Goal: Task Accomplishment & Management: Complete application form

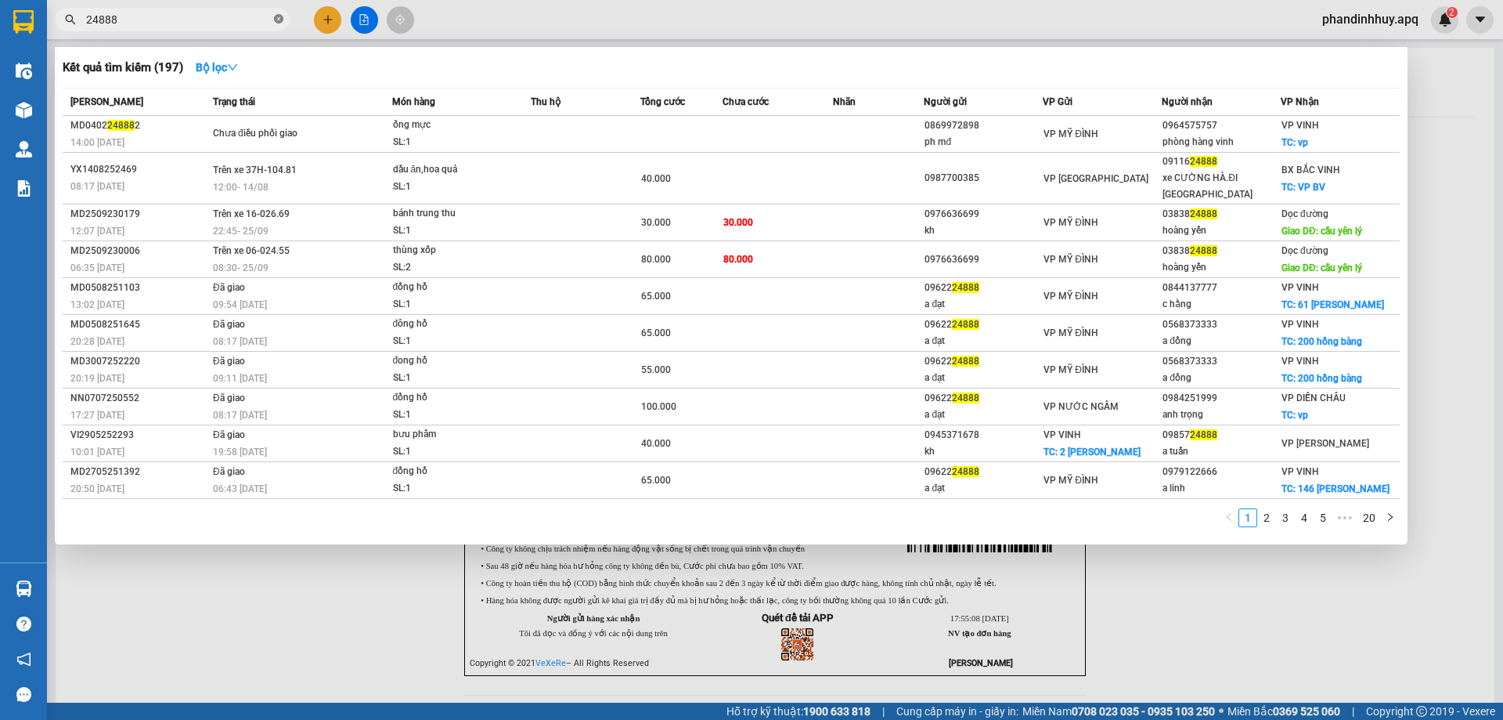
click at [275, 13] on span at bounding box center [278, 20] width 9 height 15
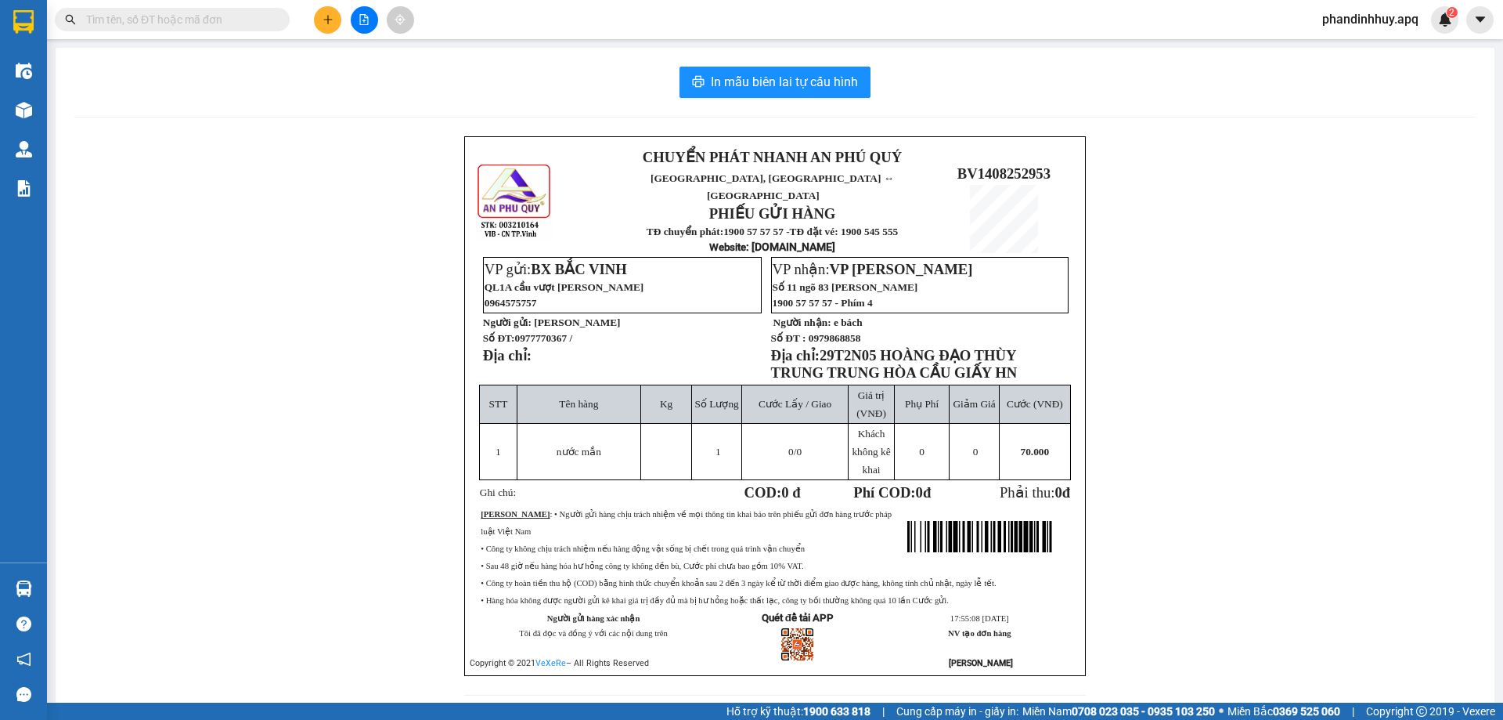
click at [211, 19] on input "text" at bounding box center [178, 19] width 185 height 17
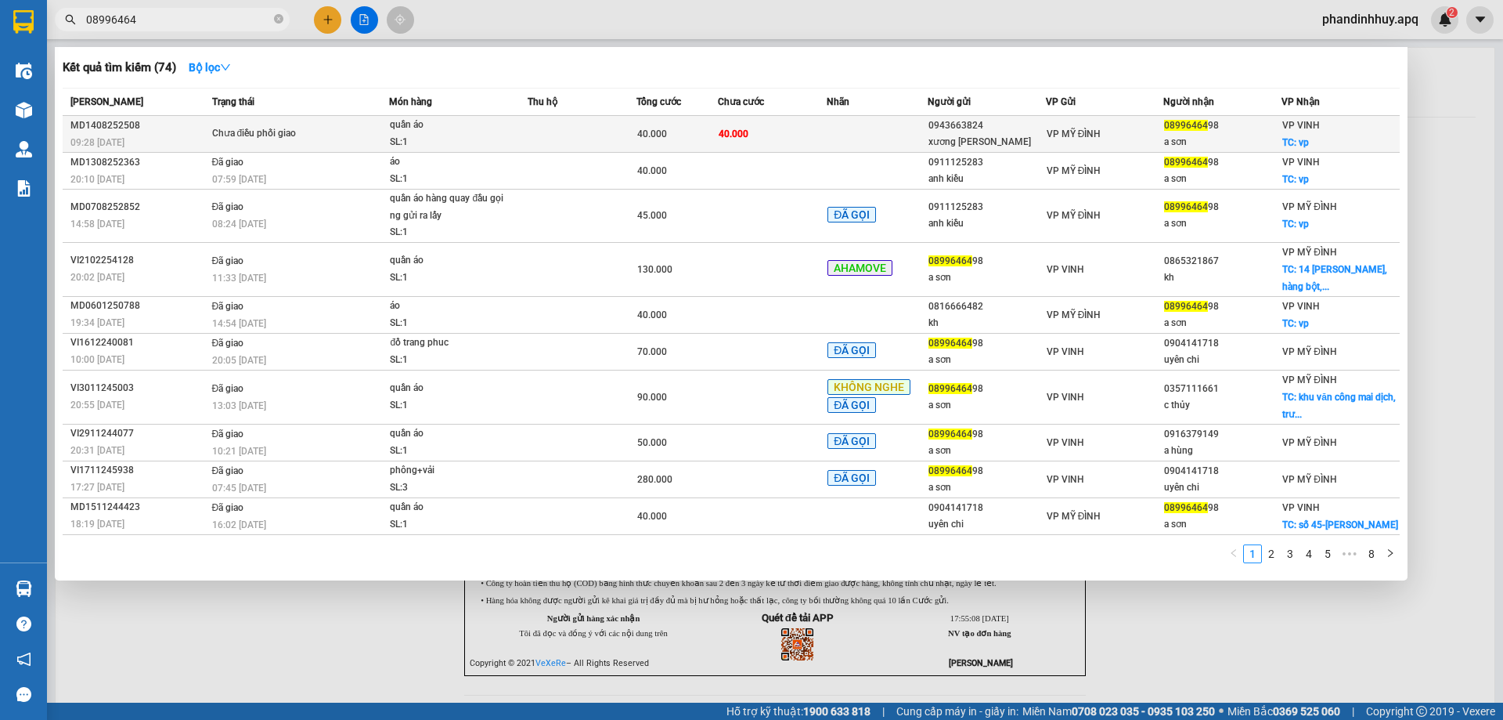
type input "08996464"
click at [650, 141] on div "40.000" at bounding box center [677, 133] width 80 height 17
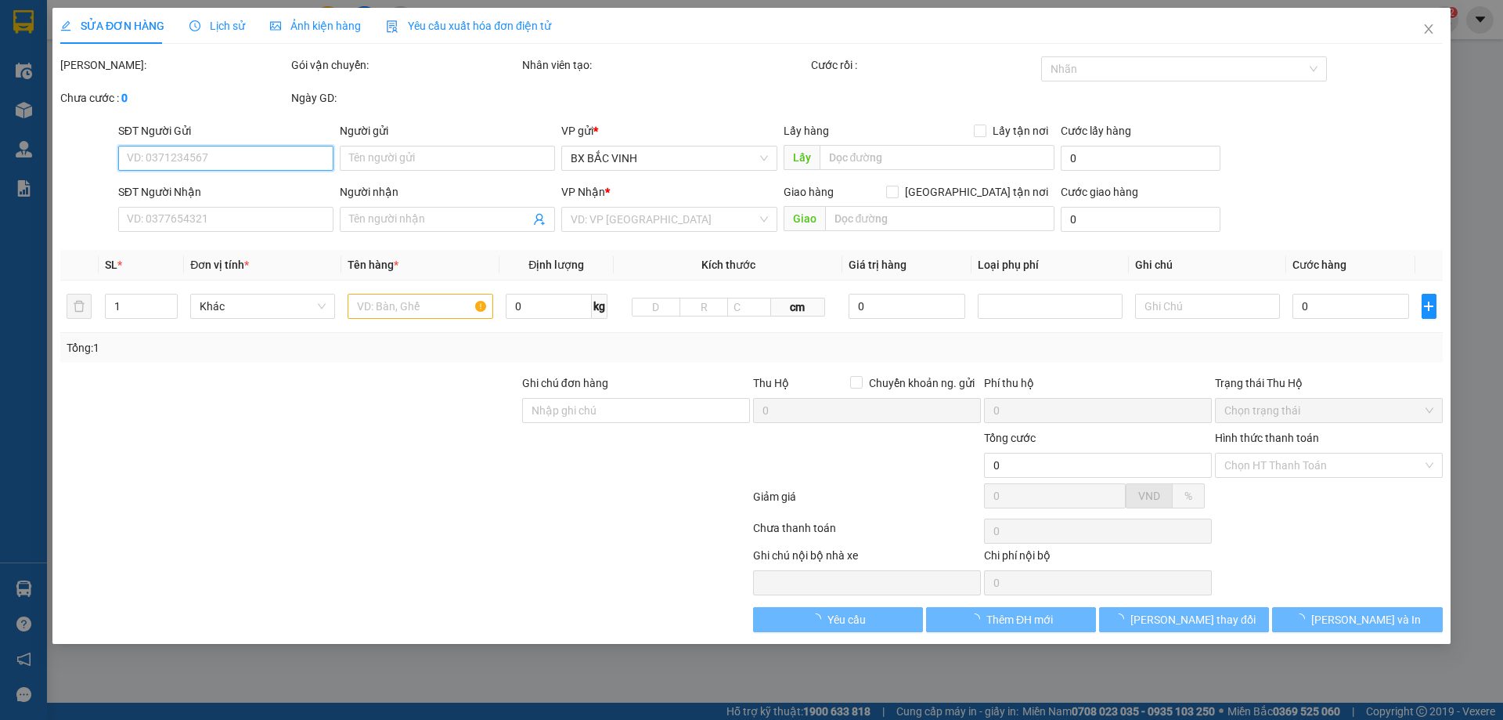
type input "0943663824"
type input "xương [PERSON_NAME]"
type input "0899646498"
type input "a sơn"
checkbox input "true"
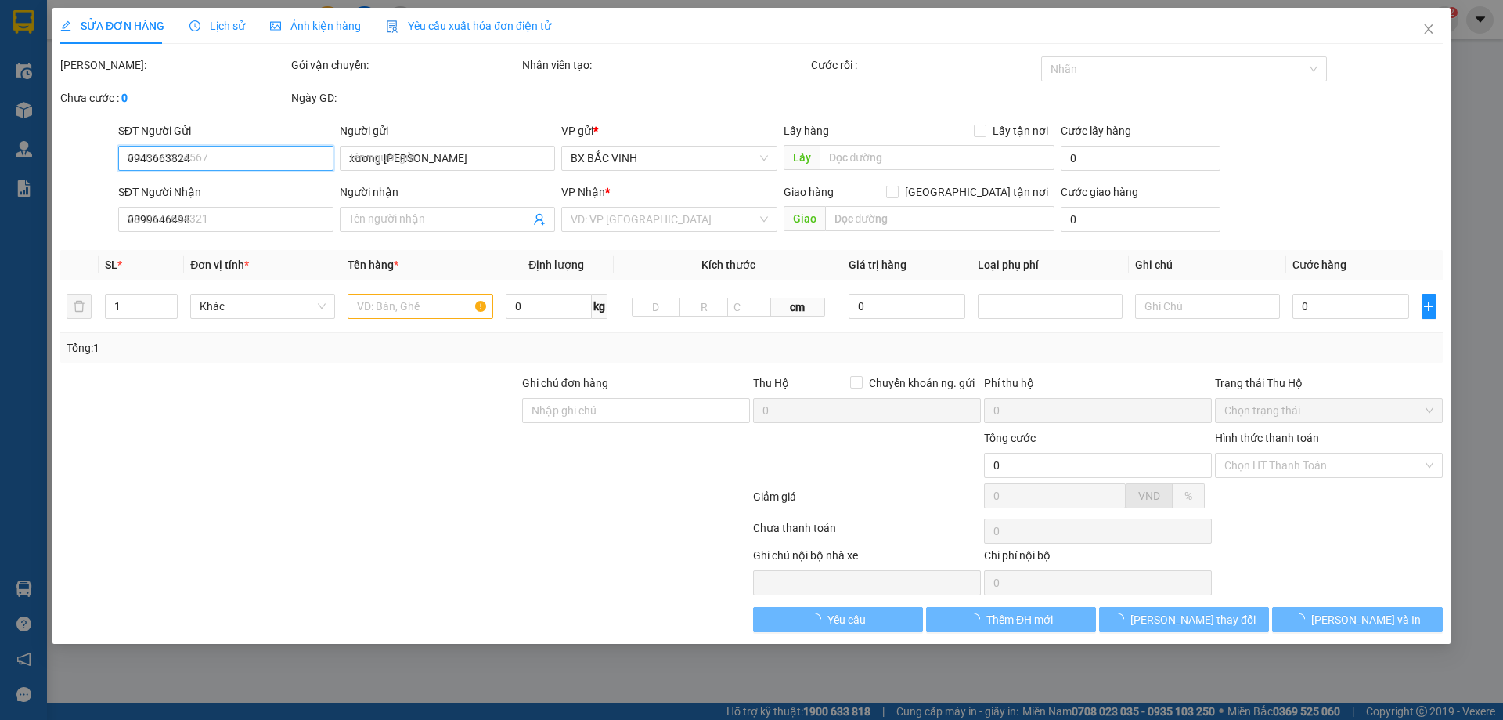
type input "vp"
type input "40.000"
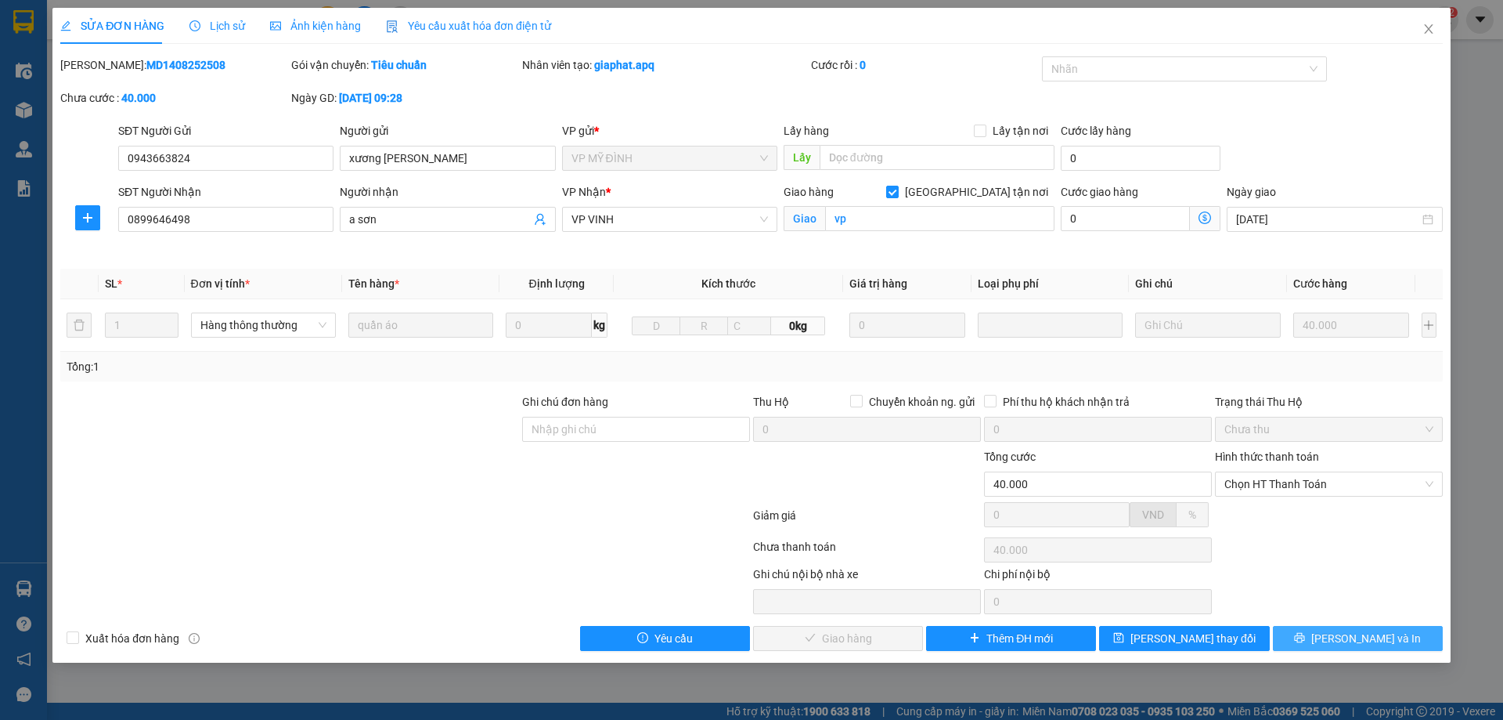
click at [1374, 631] on span "[PERSON_NAME] và In" at bounding box center [1366, 638] width 110 height 17
